Goal: Information Seeking & Learning: Learn about a topic

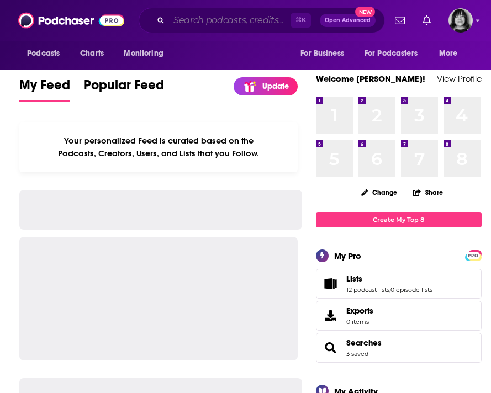
click at [218, 25] on input "Search podcasts, credits, & more..." at bounding box center [230, 21] width 122 height 18
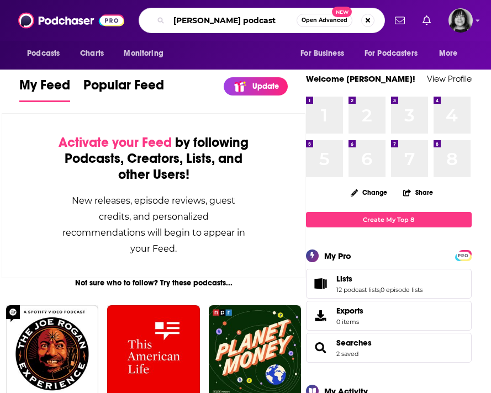
type input "liz moody podcast"
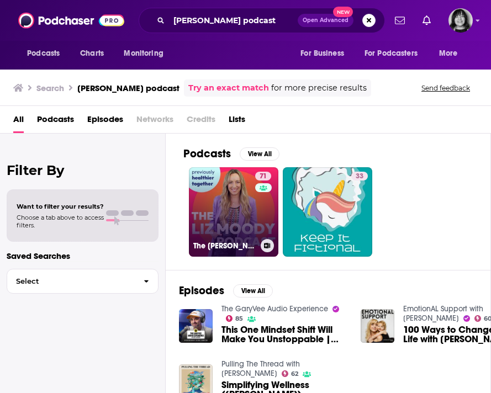
click at [243, 206] on link "71 The Liz Moody Podcast" at bounding box center [234, 212] width 90 height 90
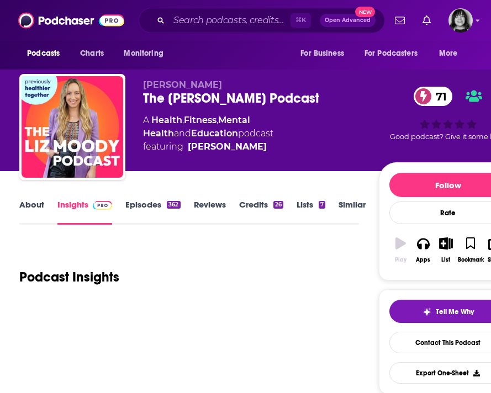
click at [342, 203] on link "Similar" at bounding box center [352, 211] width 27 height 25
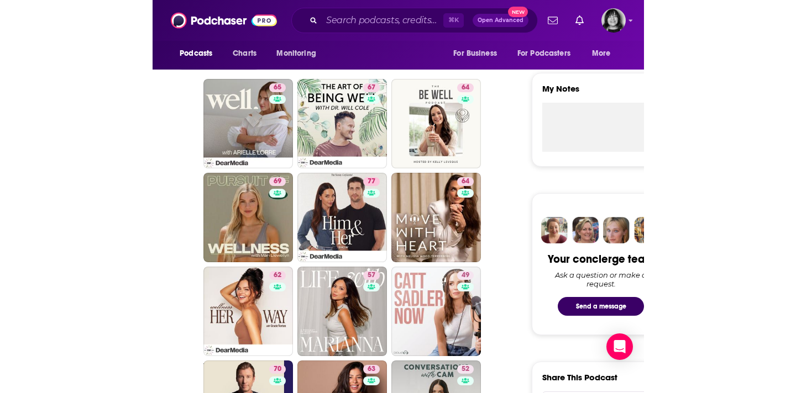
scroll to position [370, 0]
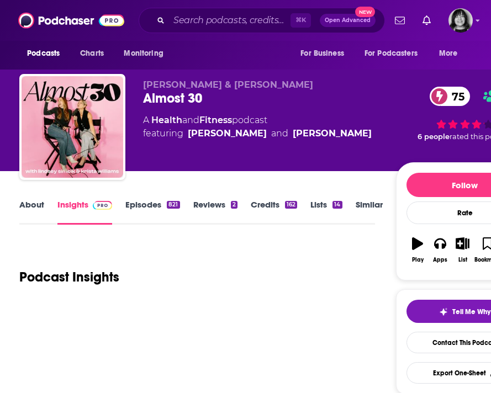
click at [36, 206] on link "About" at bounding box center [31, 211] width 25 height 25
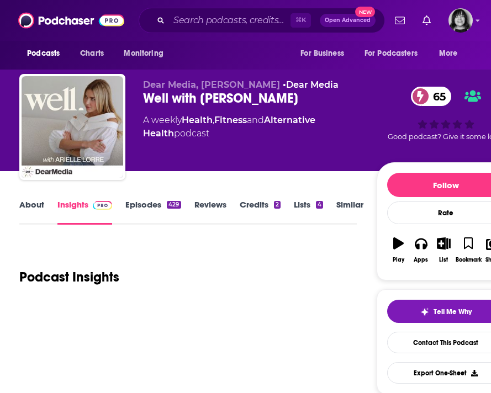
click at [36, 206] on link "About" at bounding box center [31, 211] width 25 height 25
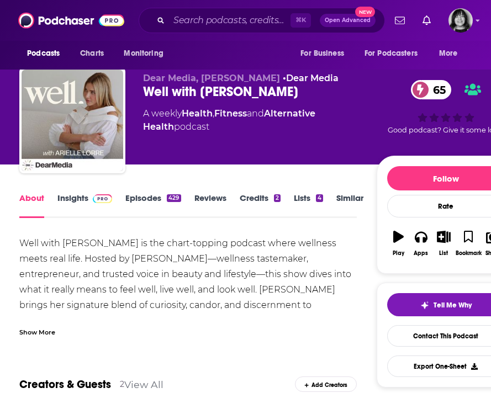
scroll to position [8, 0]
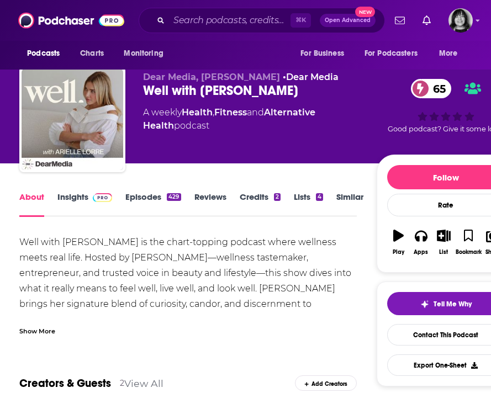
click at [37, 331] on div "Show More" at bounding box center [37, 330] width 36 height 10
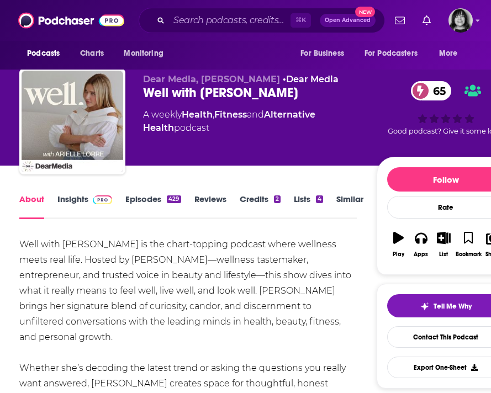
scroll to position [0, 0]
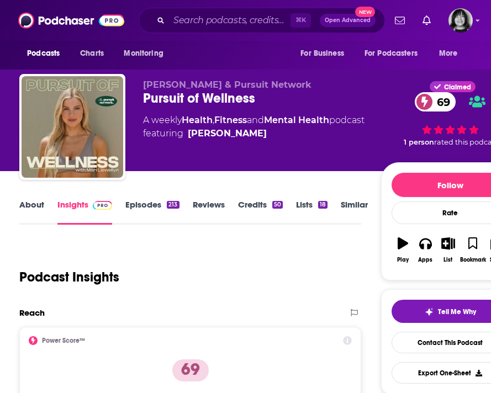
click at [31, 208] on link "About" at bounding box center [31, 211] width 25 height 25
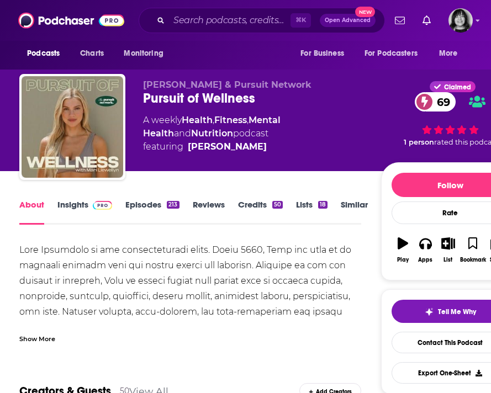
click at [49, 336] on div "Show More" at bounding box center [37, 338] width 36 height 10
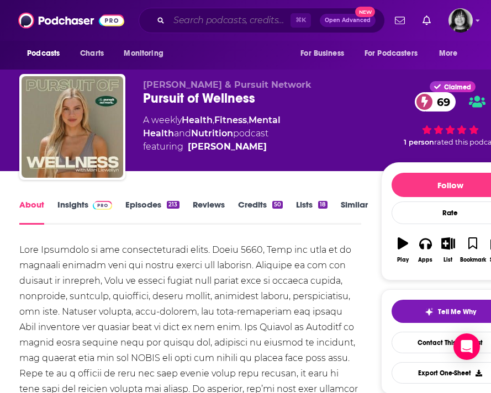
click at [239, 22] on input "Search podcasts, credits, & more..." at bounding box center [230, 21] width 122 height 18
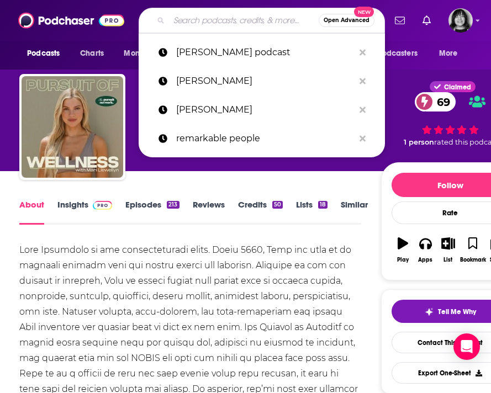
paste input "Over 50 & Flourishing with [PERSON_NAME]"
type input "Over 50 & Flourishing with [PERSON_NAME]"
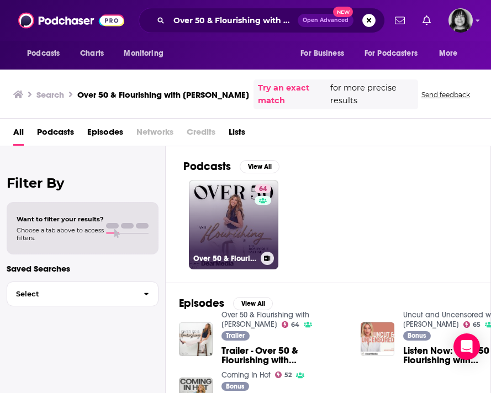
click at [220, 208] on link "64 Over 50 & Flourishing with [PERSON_NAME]" at bounding box center [234, 225] width 90 height 90
